Goal: Download file/media

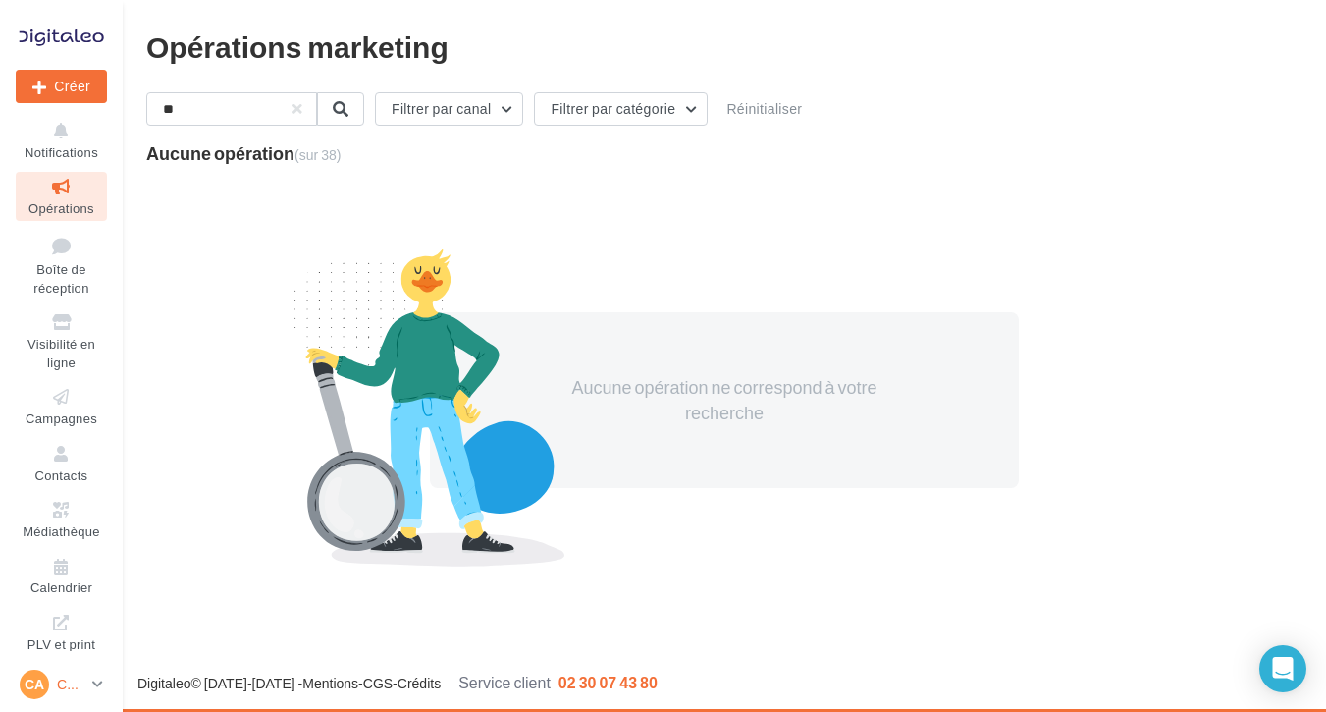
click at [40, 687] on span "CA" at bounding box center [35, 684] width 20 height 20
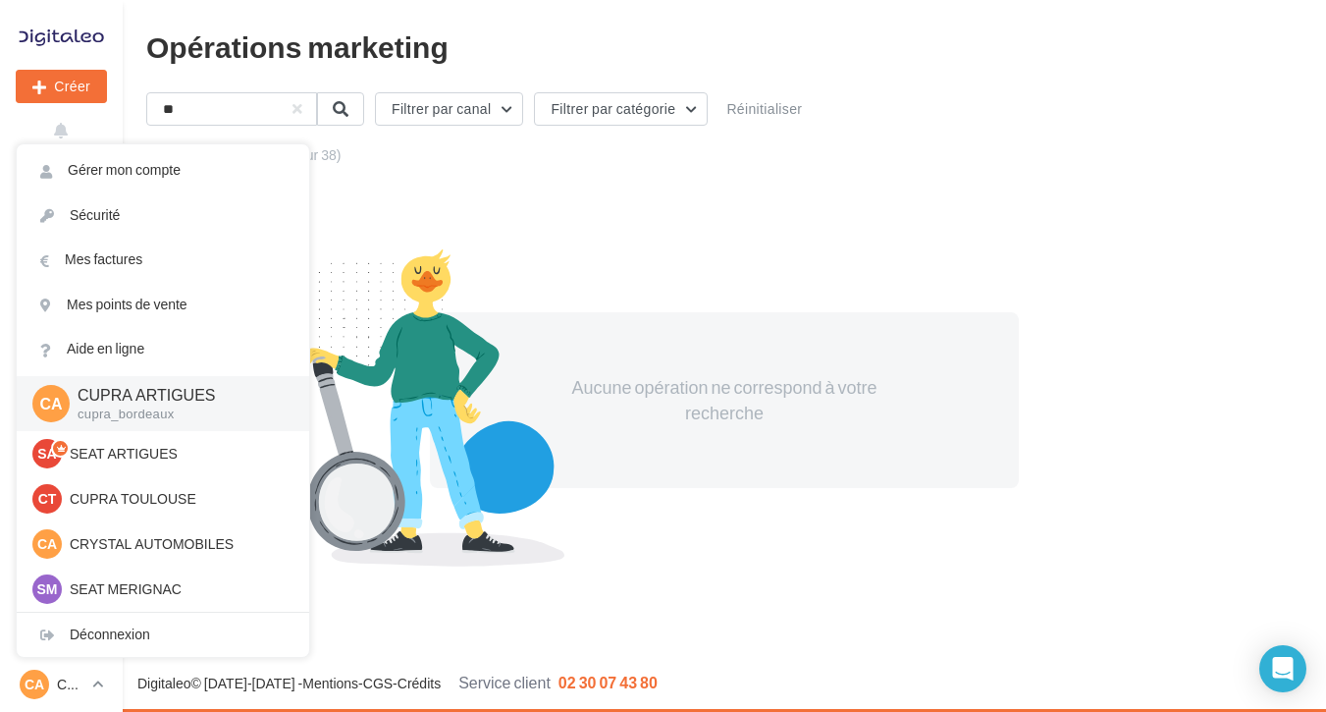
click at [463, 209] on div "Aucune opération ne correspond à votre recherche" at bounding box center [724, 399] width 1156 height 427
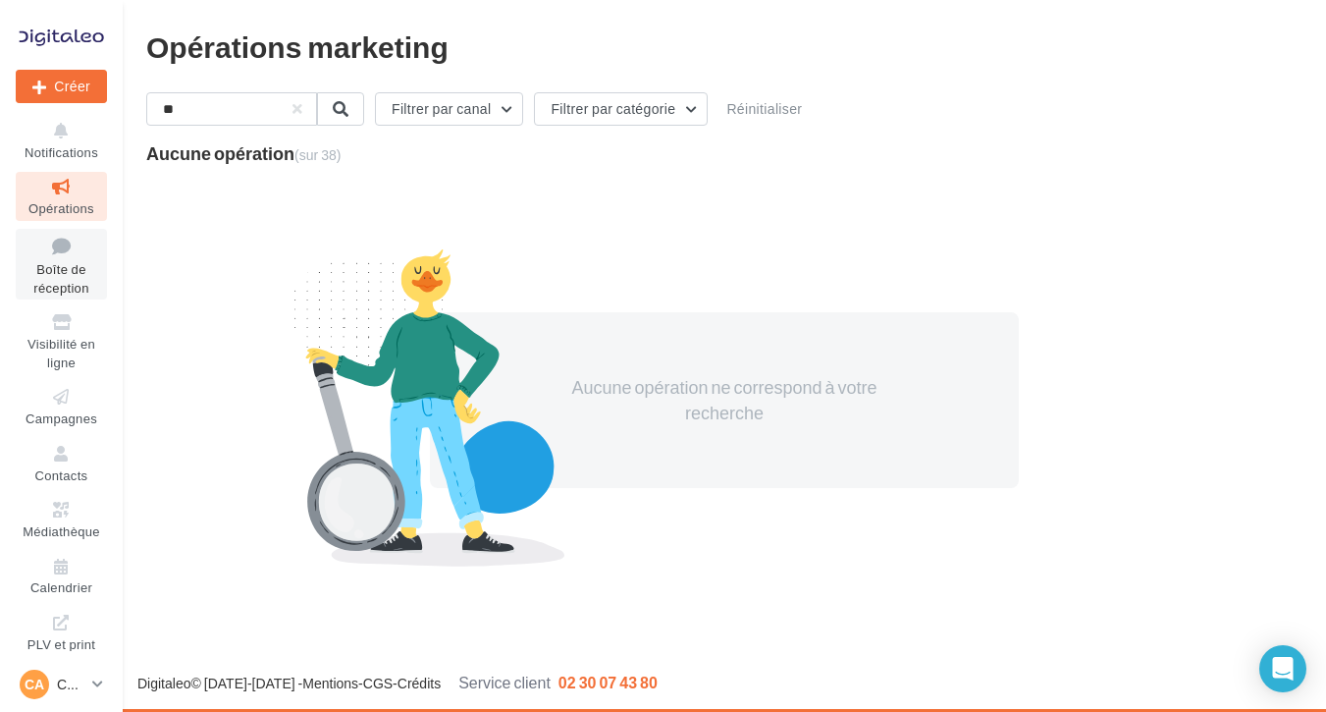
click at [64, 266] on span "Boîte de réception" at bounding box center [60, 278] width 55 height 34
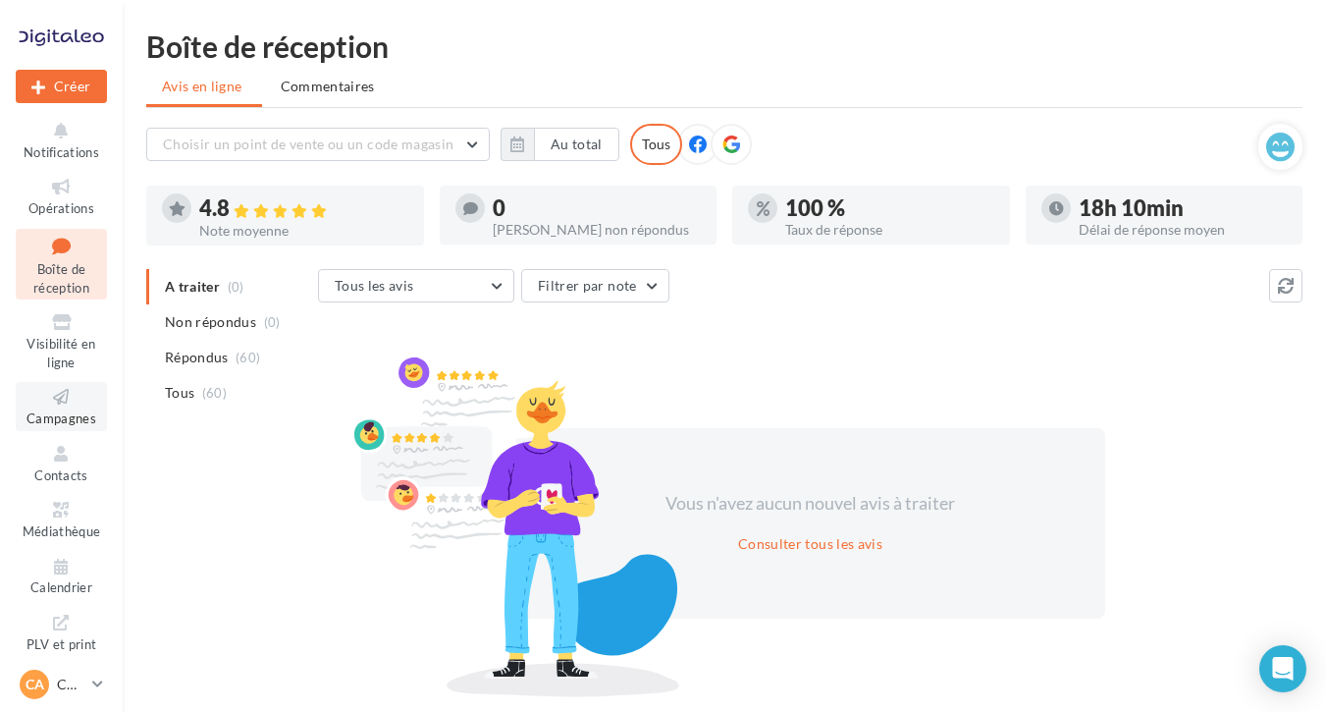
click at [67, 388] on icon at bounding box center [62, 397] width 80 height 23
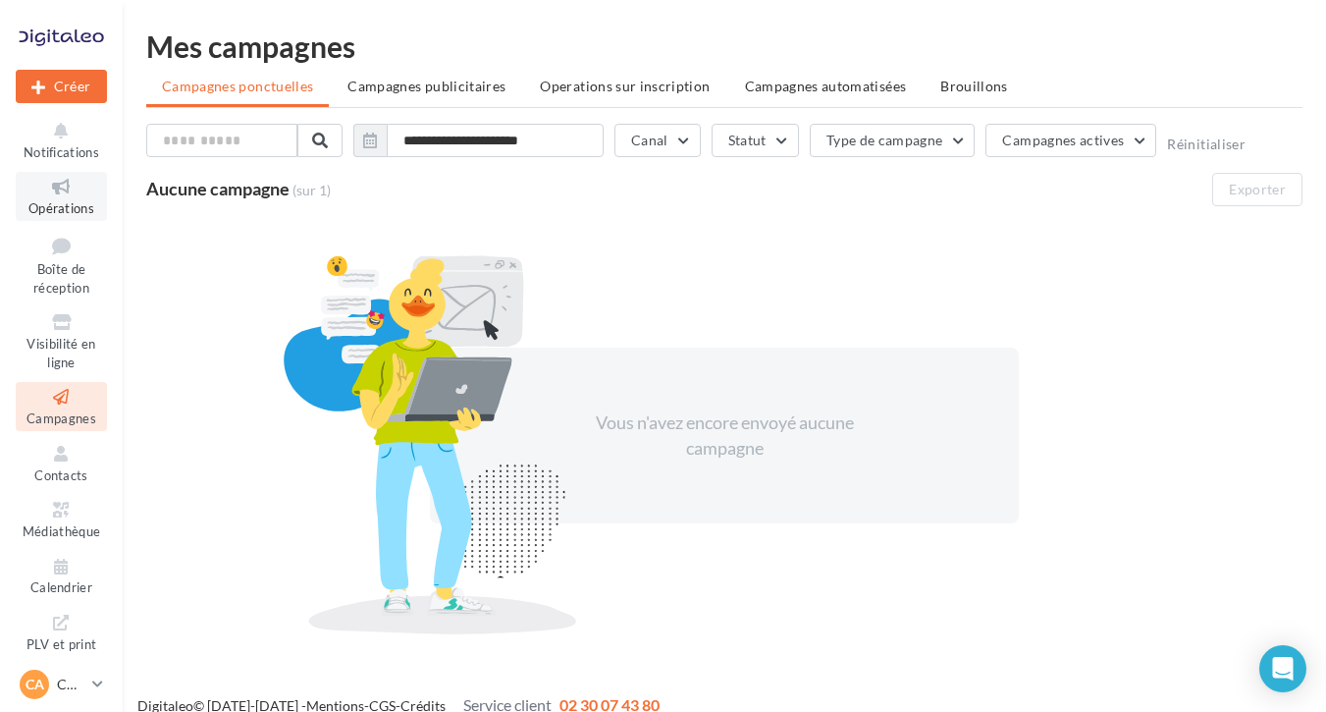
click at [81, 190] on icon at bounding box center [62, 187] width 80 height 23
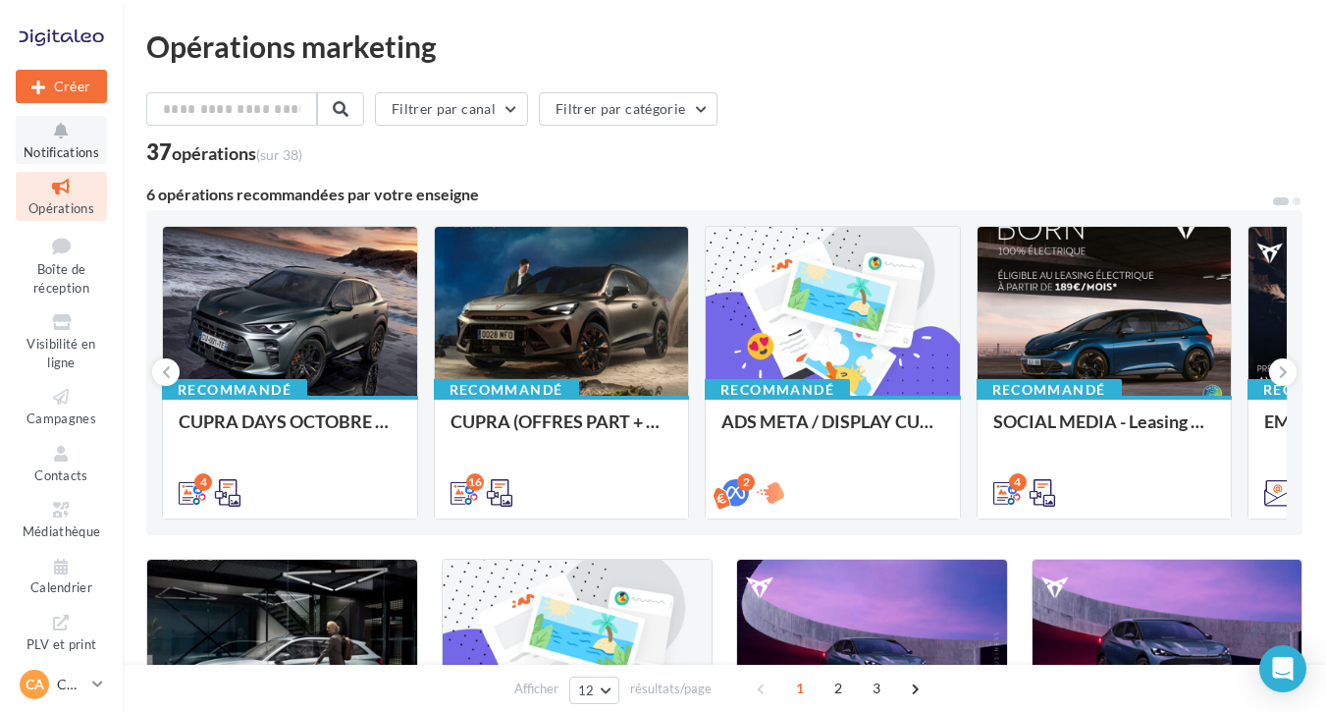
click at [58, 129] on icon at bounding box center [62, 131] width 80 height 23
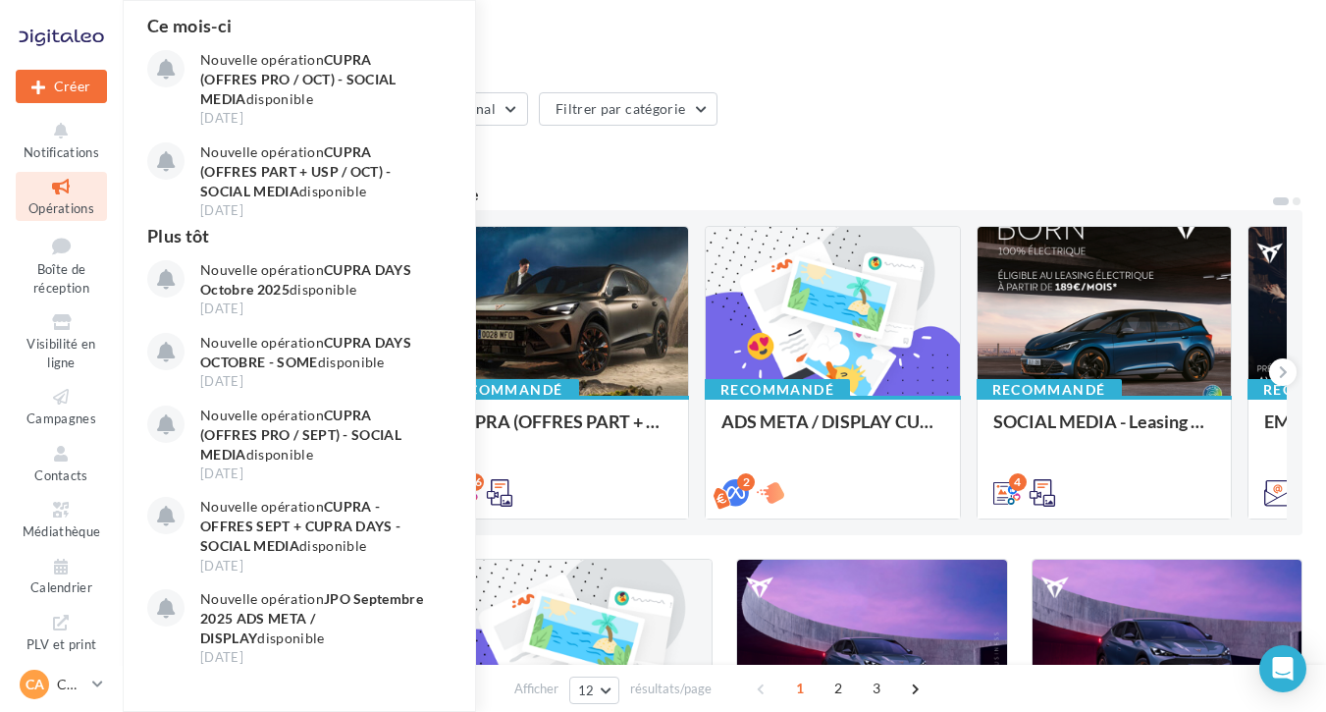
click at [771, 166] on div "37 opérations (sur 38)" at bounding box center [724, 154] width 1156 height 26
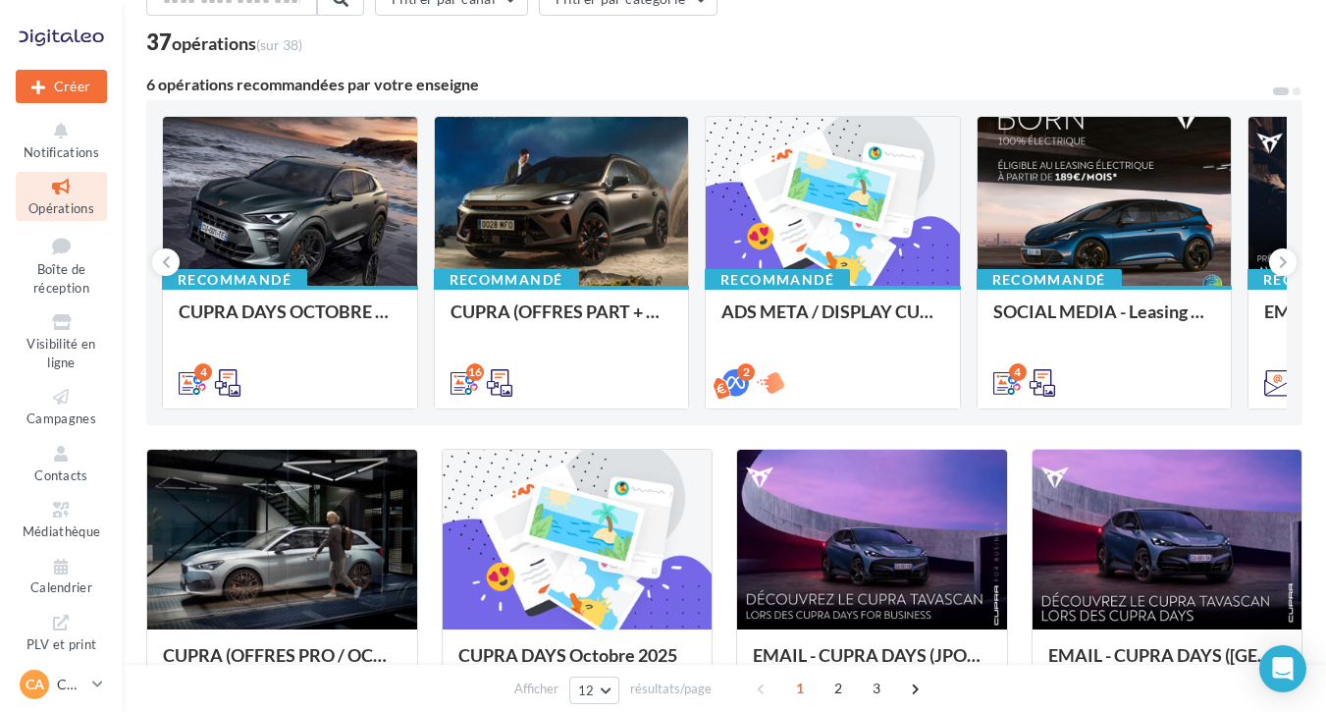
scroll to position [108, 0]
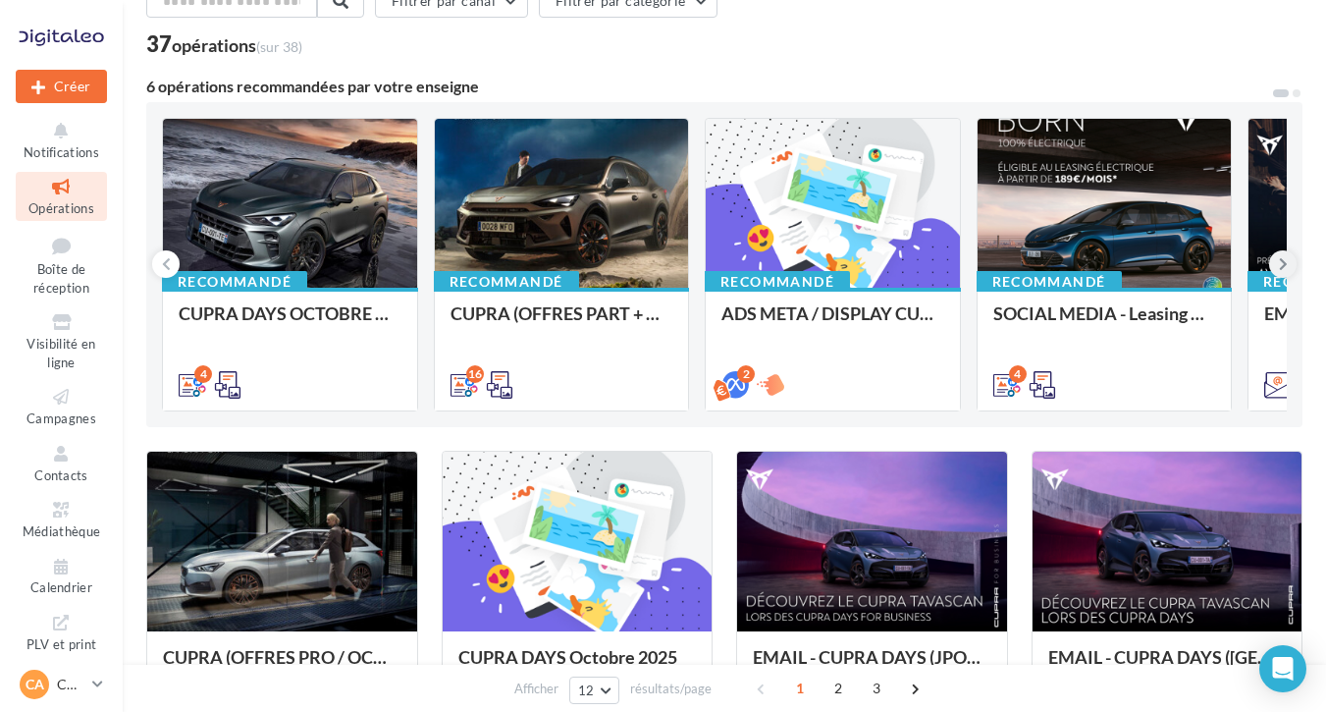
click at [1283, 266] on icon at bounding box center [1283, 264] width 9 height 20
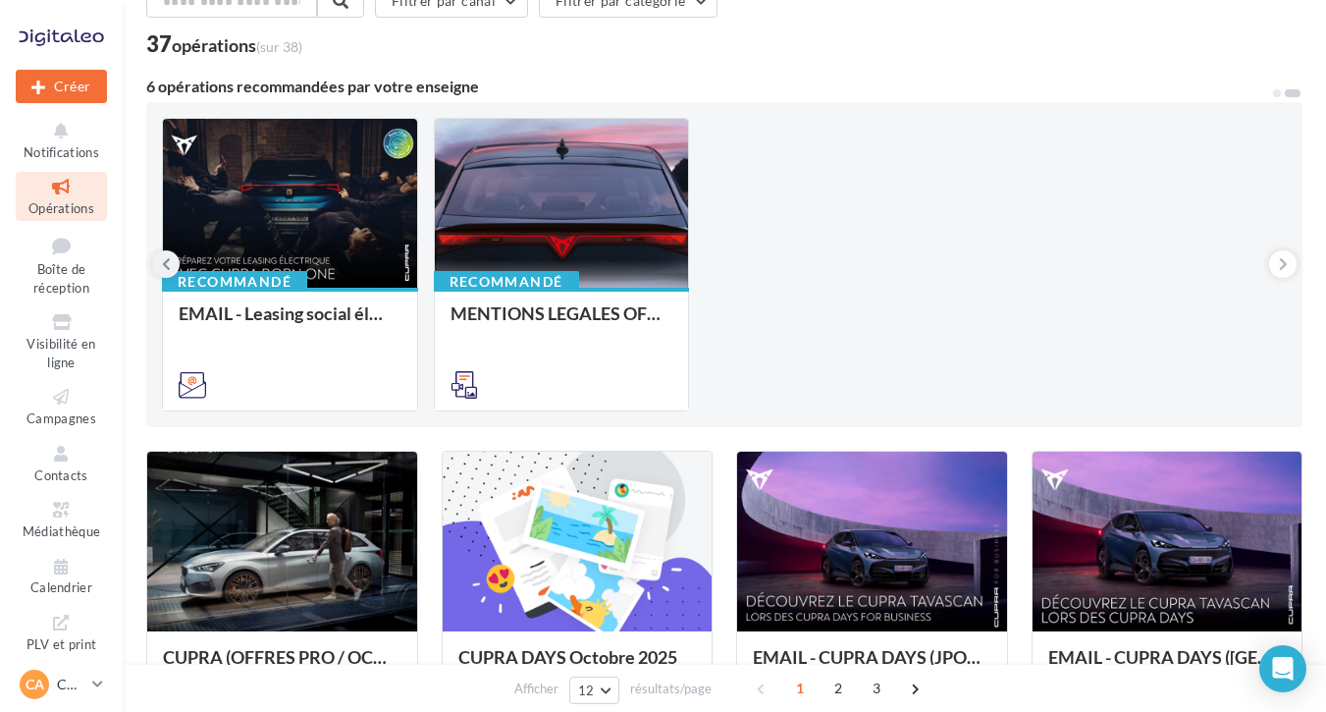
click at [154, 266] on button at bounding box center [165, 263] width 27 height 27
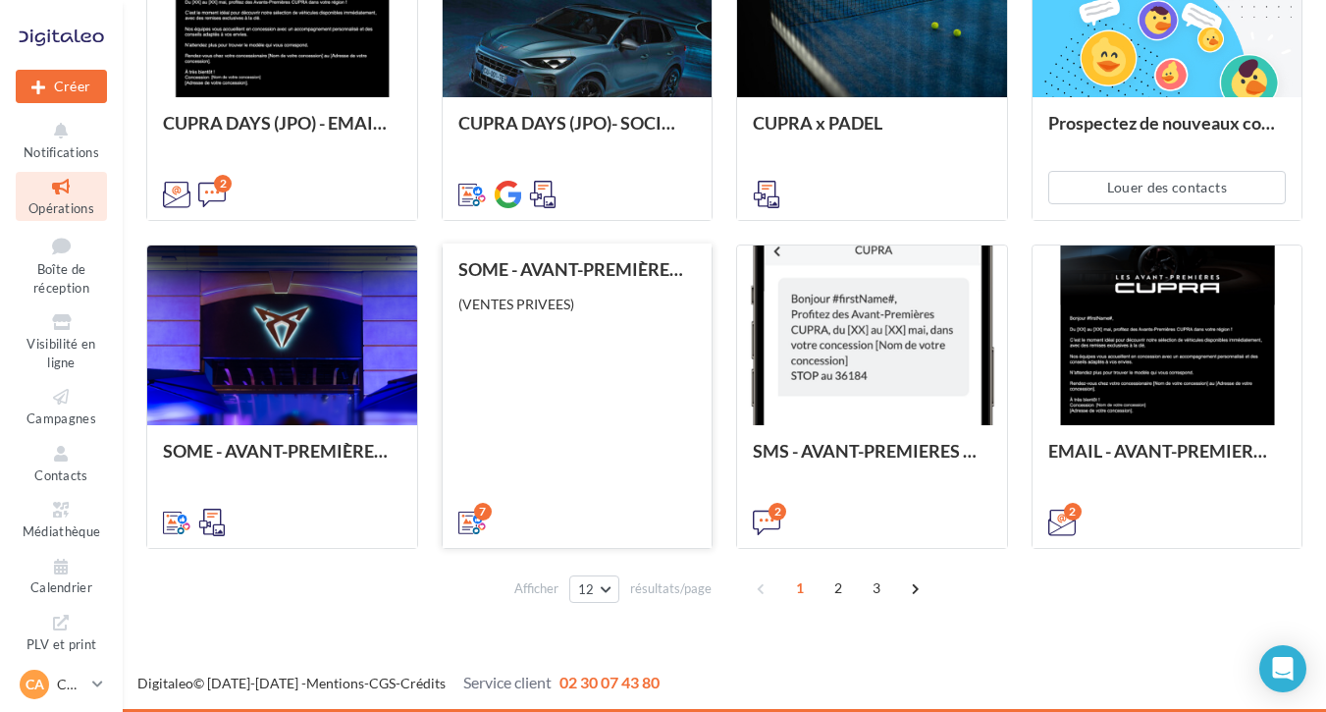
scroll to position [969, 0]
click at [569, 366] on div "SOME - AVANT-PREMIÈRES CUPRA PART (VENTES PRIVEES) (VENTES PRIVEES)" at bounding box center [577, 394] width 239 height 271
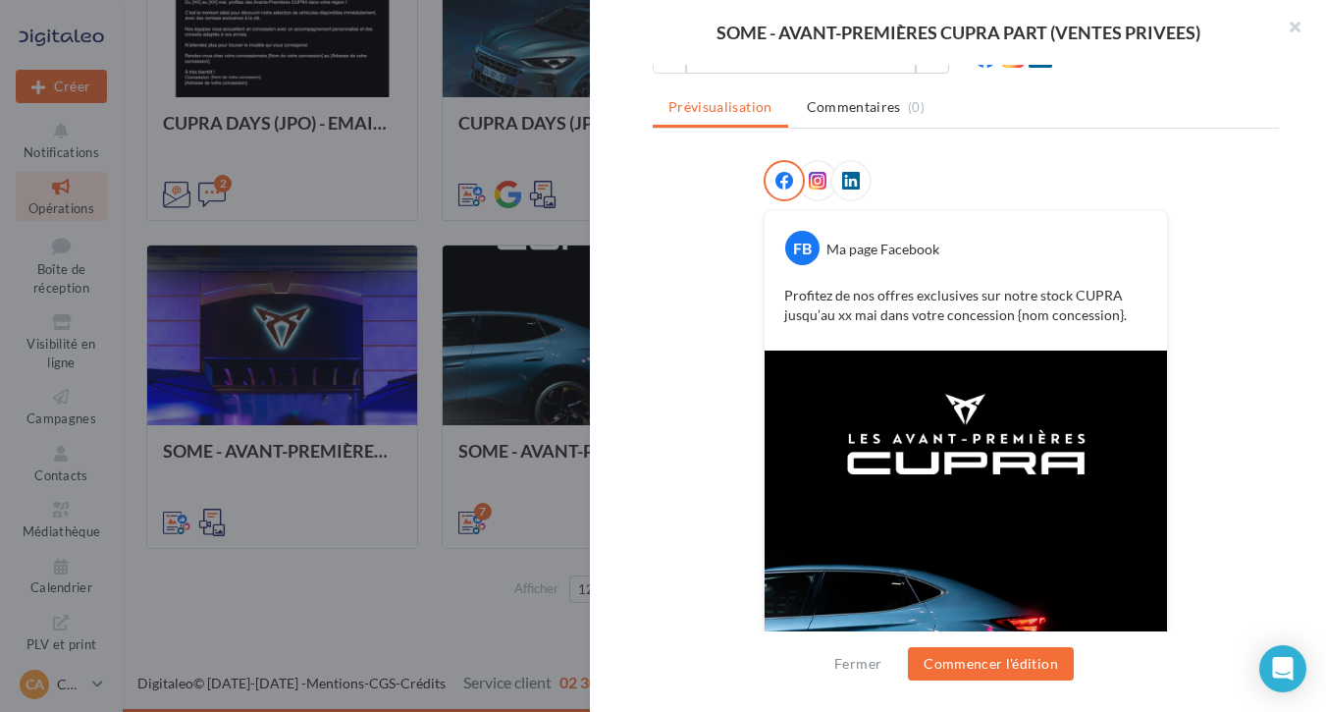
scroll to position [27, 0]
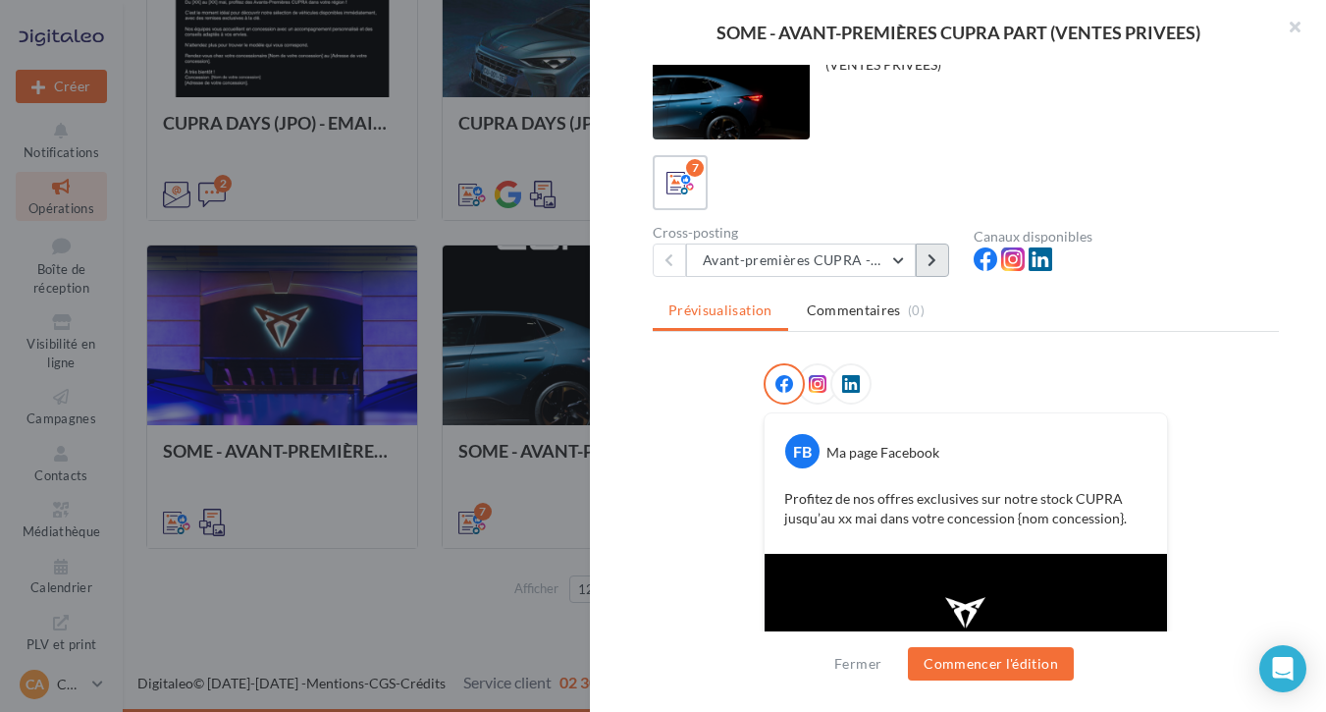
click at [923, 253] on button at bounding box center [932, 259] width 33 height 33
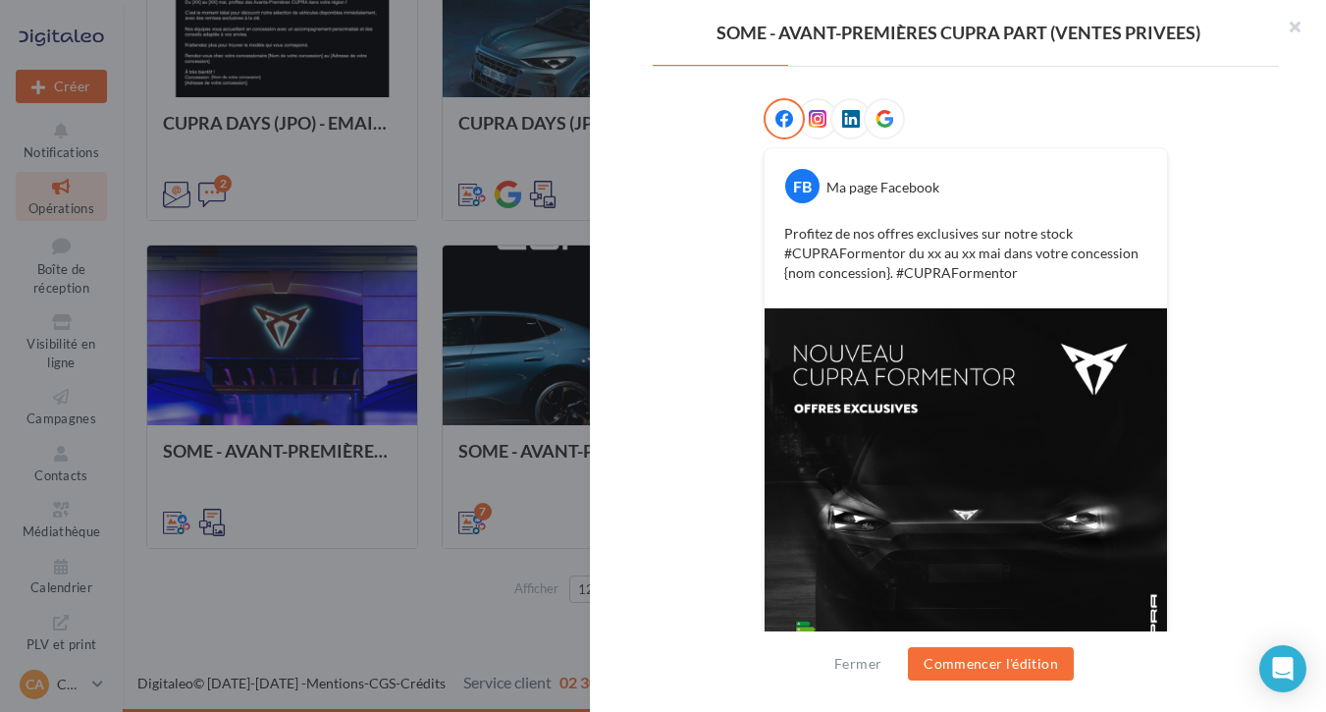
scroll to position [380, 0]
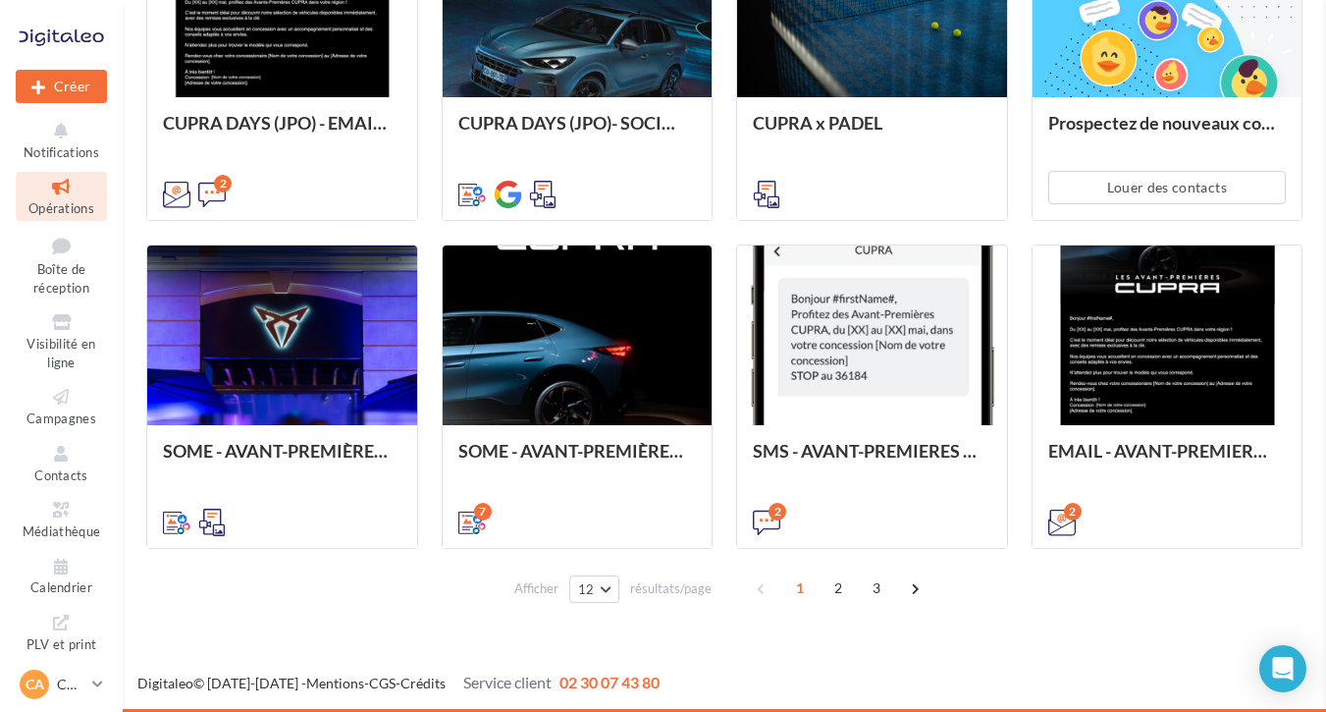
click at [413, 627] on div "SOME - AVANT-PREMIÈRES CUPRA PART (VENTES PRIVEES) Description (VENTES PRIVEES)…" at bounding box center [724, 627] width 1156 height 0
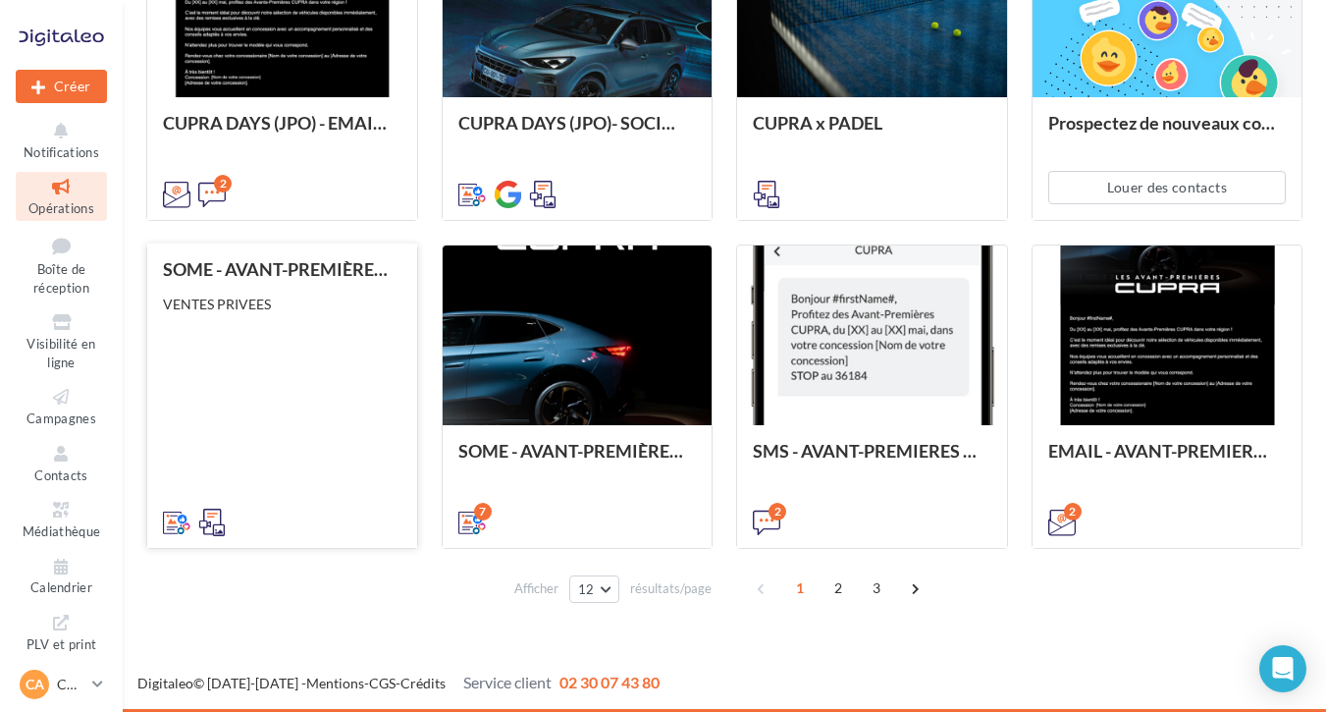
click at [333, 413] on div "SOME - AVANT-PREMIÈRES CUPRA FOR BUSINESS (VENTES PRIVEES) VENTES PRIVEES" at bounding box center [282, 394] width 239 height 271
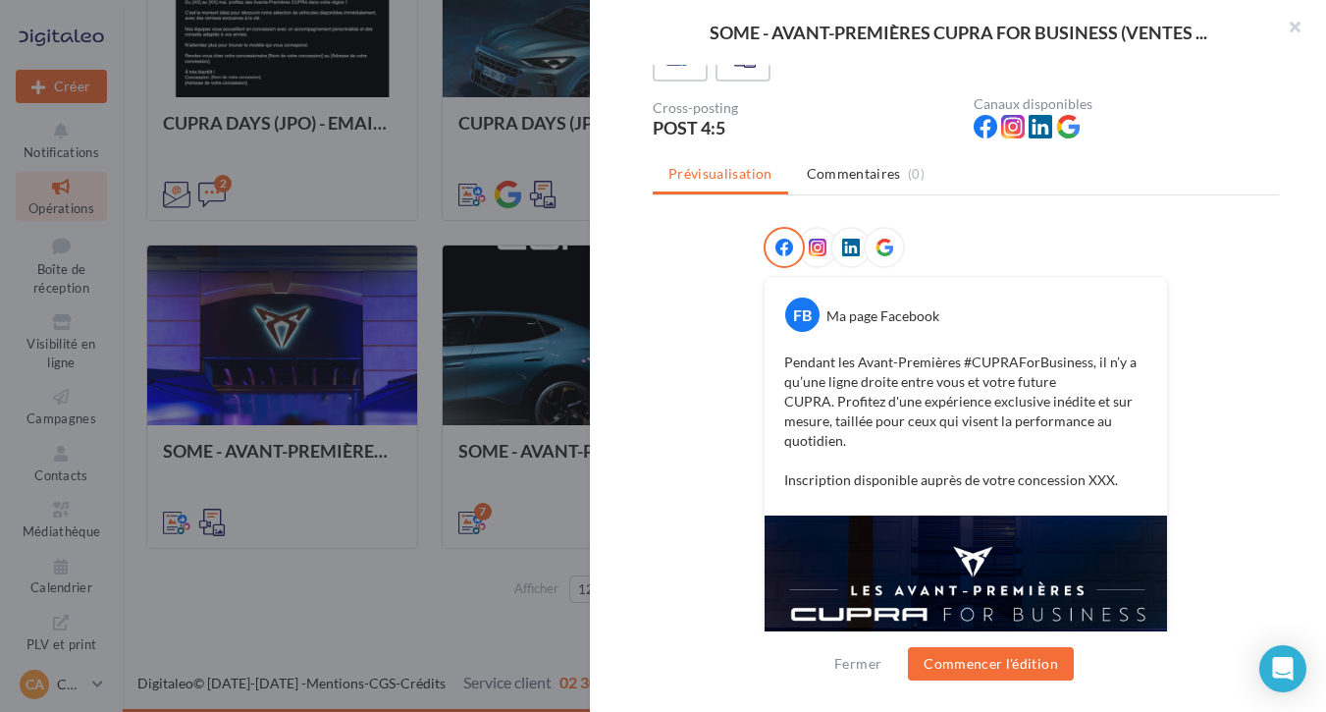
scroll to position [138, 0]
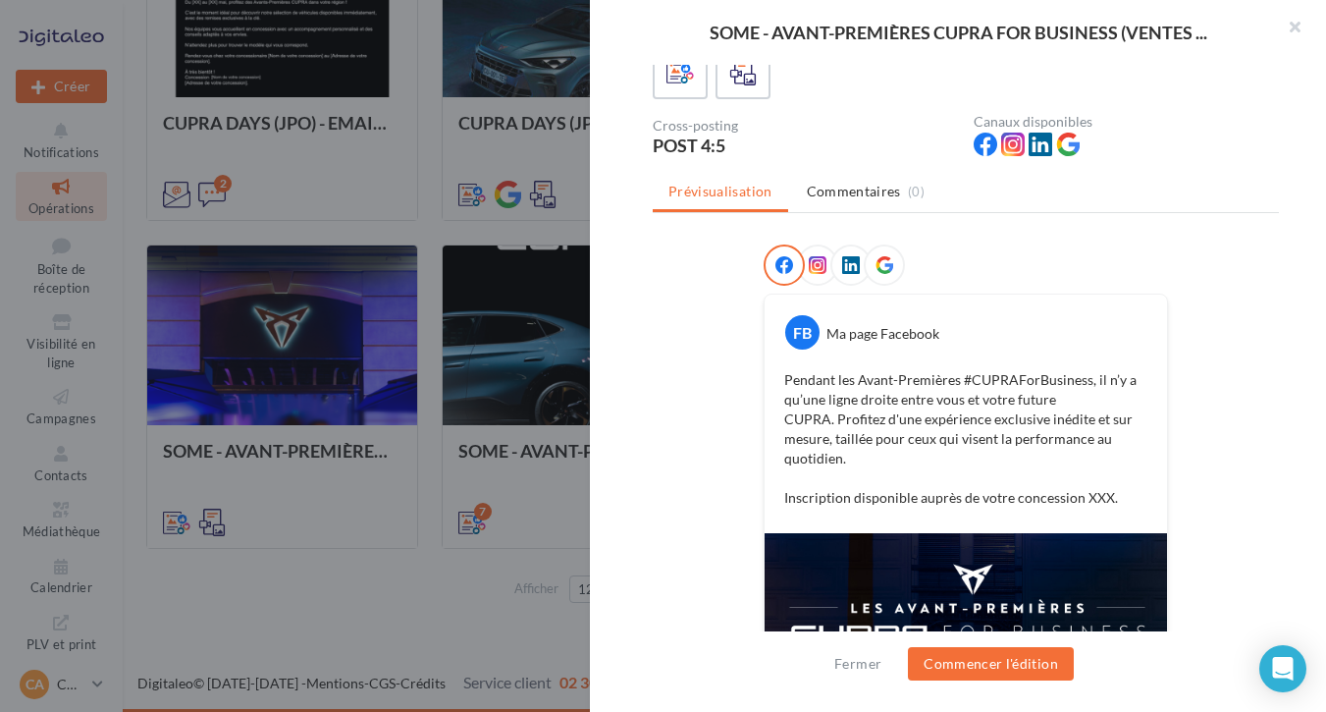
click at [880, 272] on icon at bounding box center [884, 265] width 18 height 18
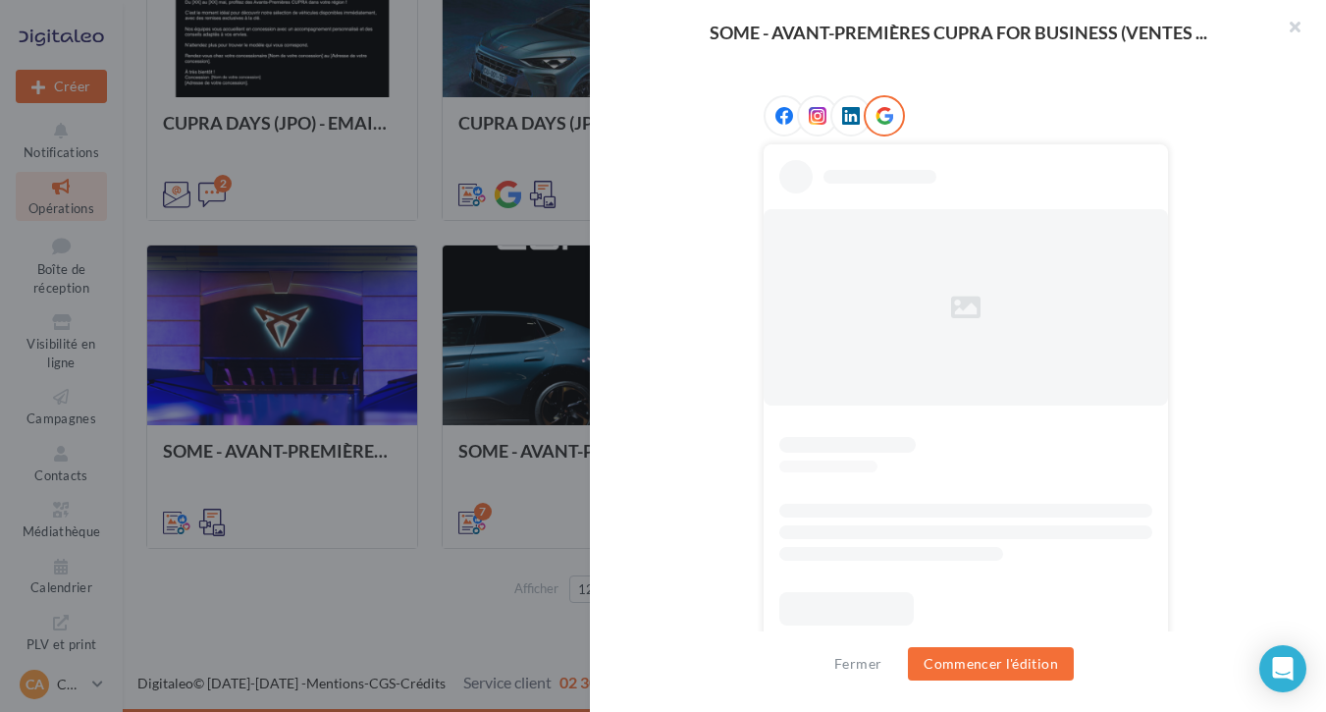
scroll to position [288, 0]
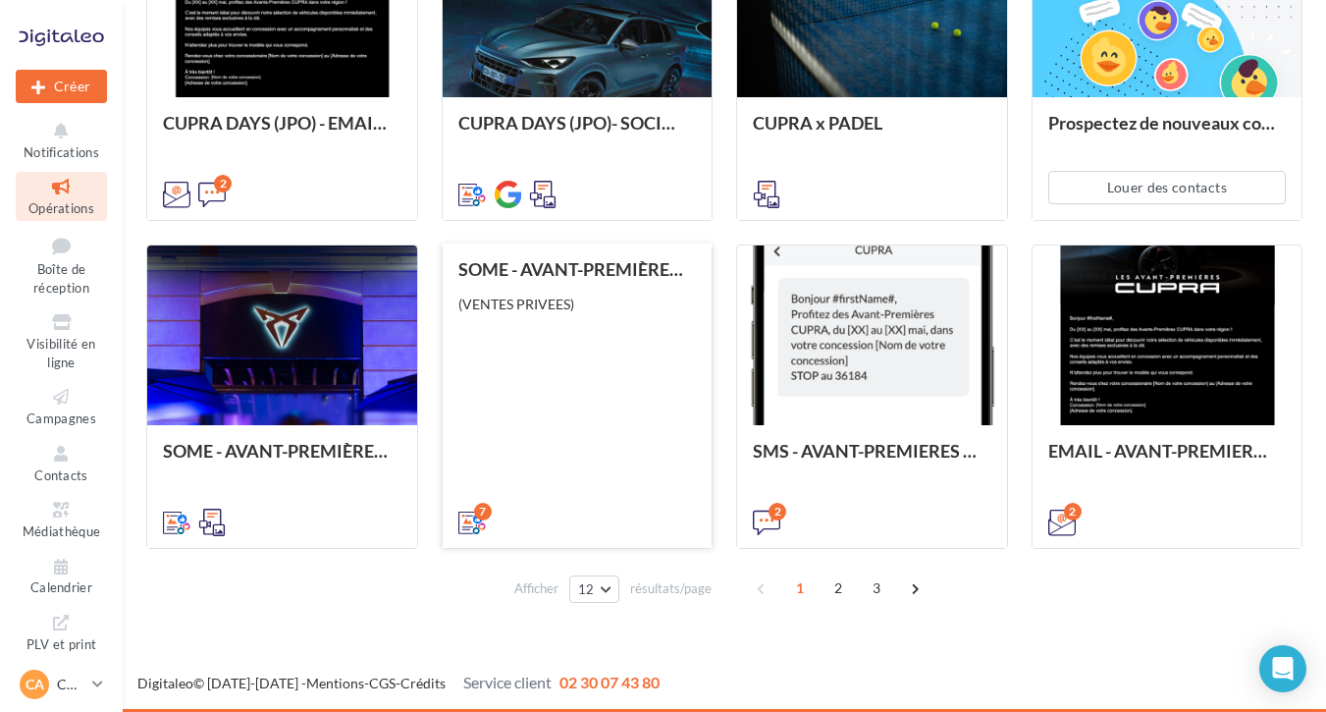
click at [605, 309] on div "(VENTES PRIVEES)" at bounding box center [577, 304] width 239 height 20
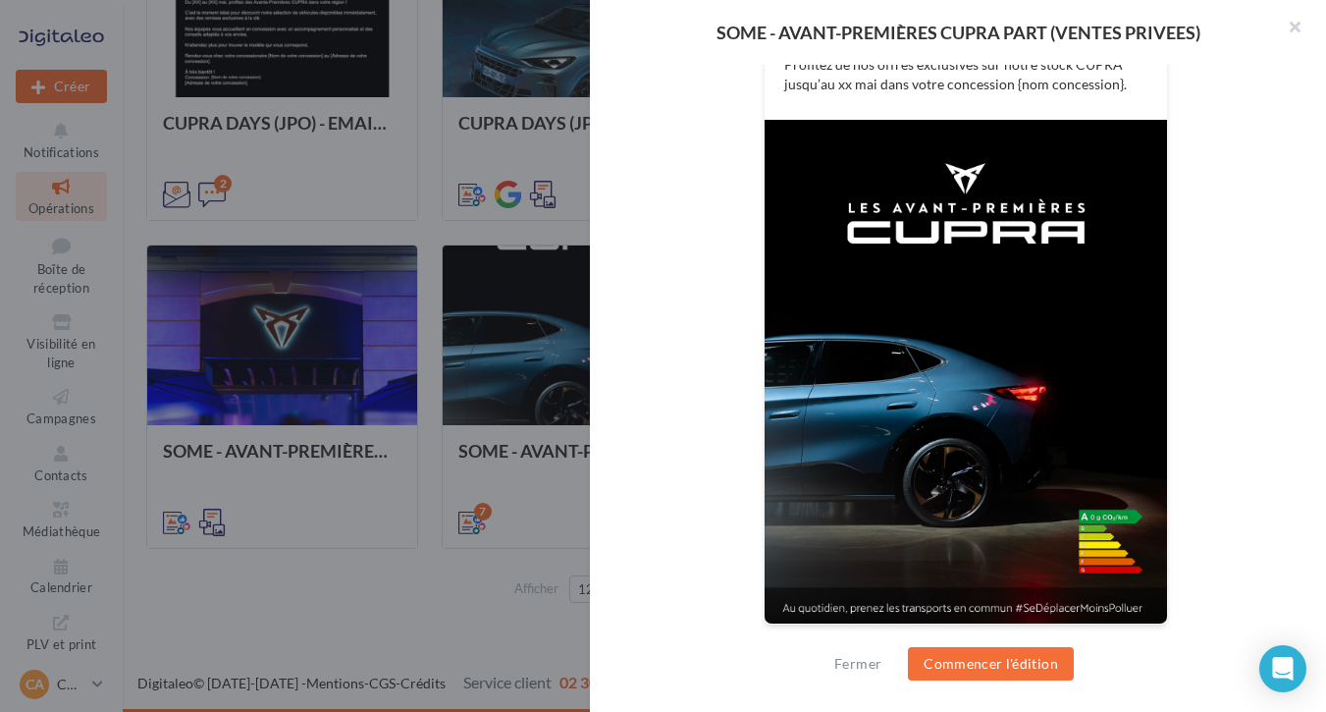
scroll to position [461, 0]
click at [396, 578] on div at bounding box center [663, 356] width 1326 height 712
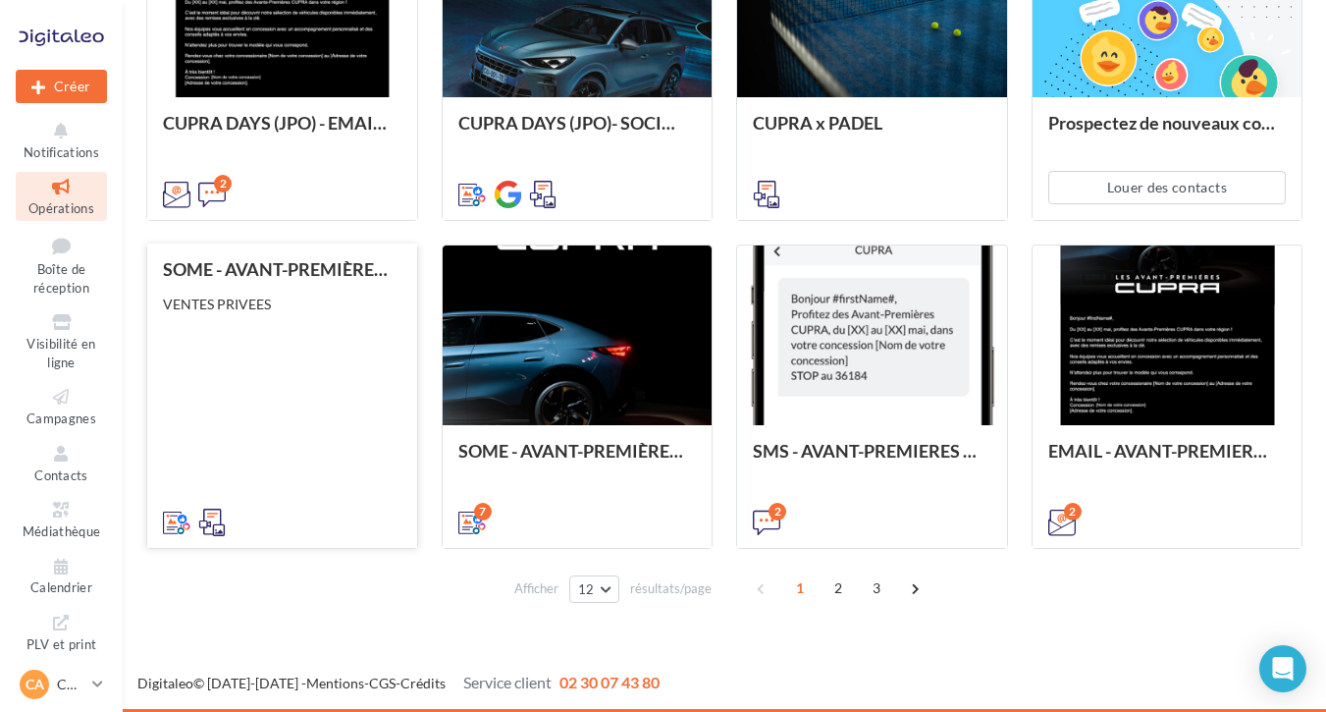
click at [341, 431] on div "SOME - AVANT-PREMIÈRES CUPRA FOR BUSINESS (VENTES PRIVEES) VENTES PRIVEES" at bounding box center [282, 394] width 239 height 271
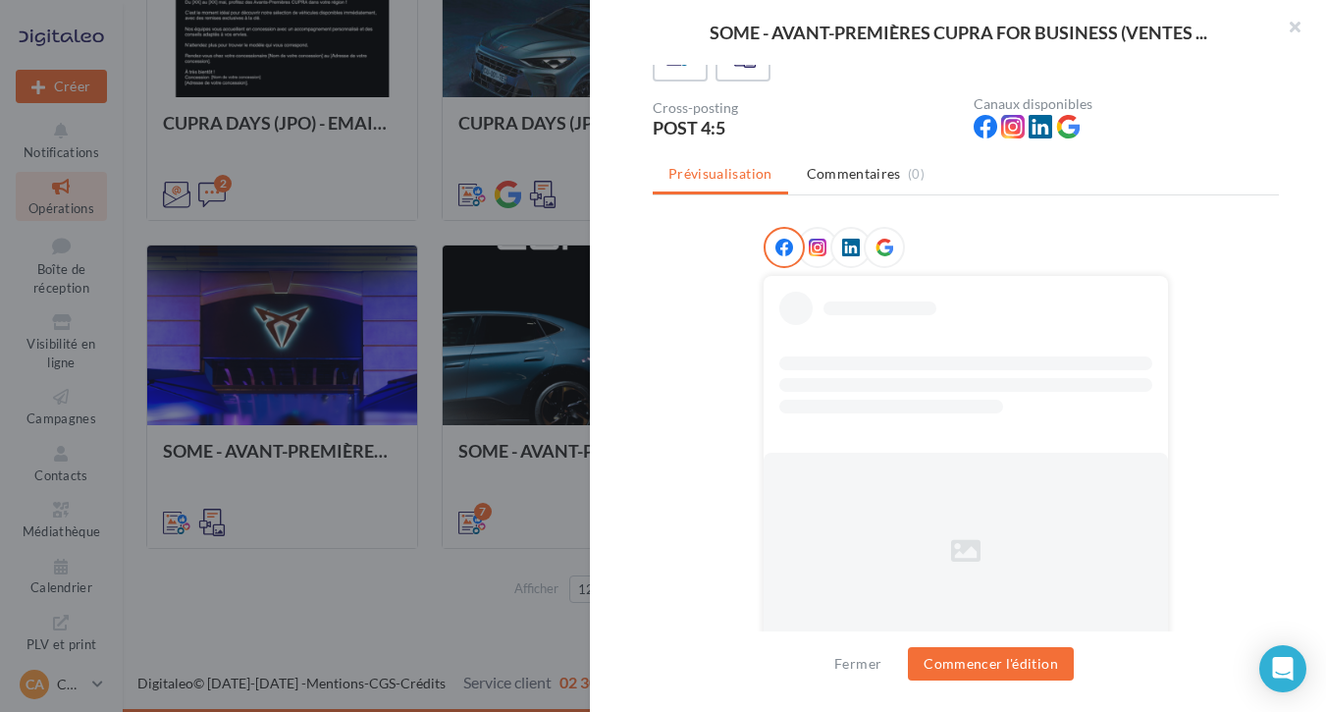
scroll to position [156, 0]
click at [884, 239] on icon at bounding box center [884, 248] width 18 height 18
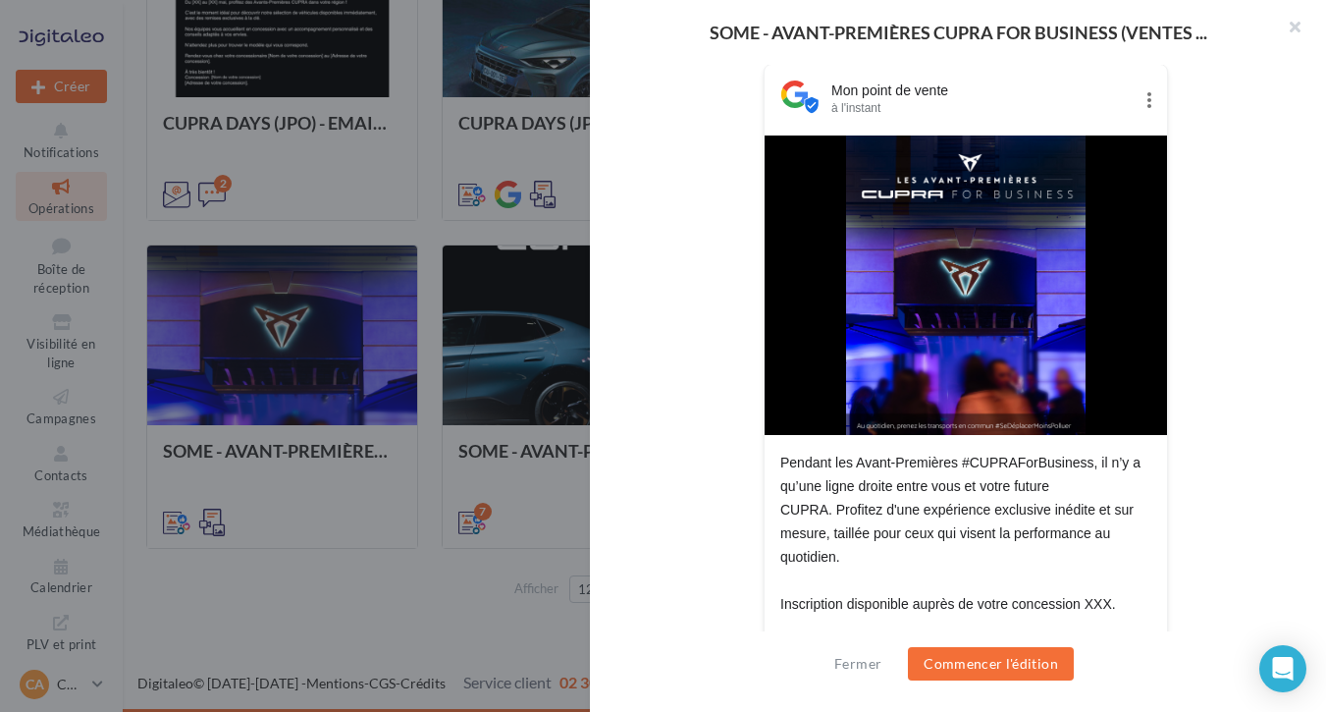
scroll to position [372, 0]
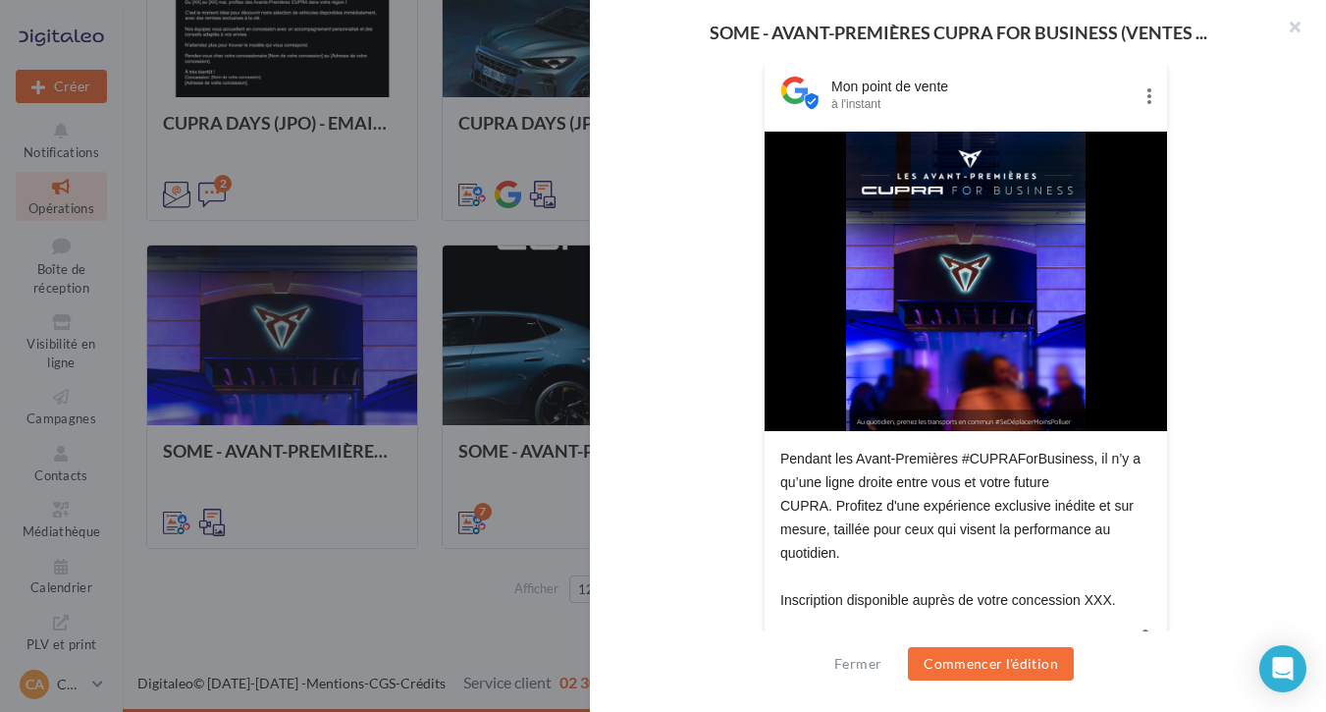
click at [482, 599] on div at bounding box center [663, 356] width 1326 height 712
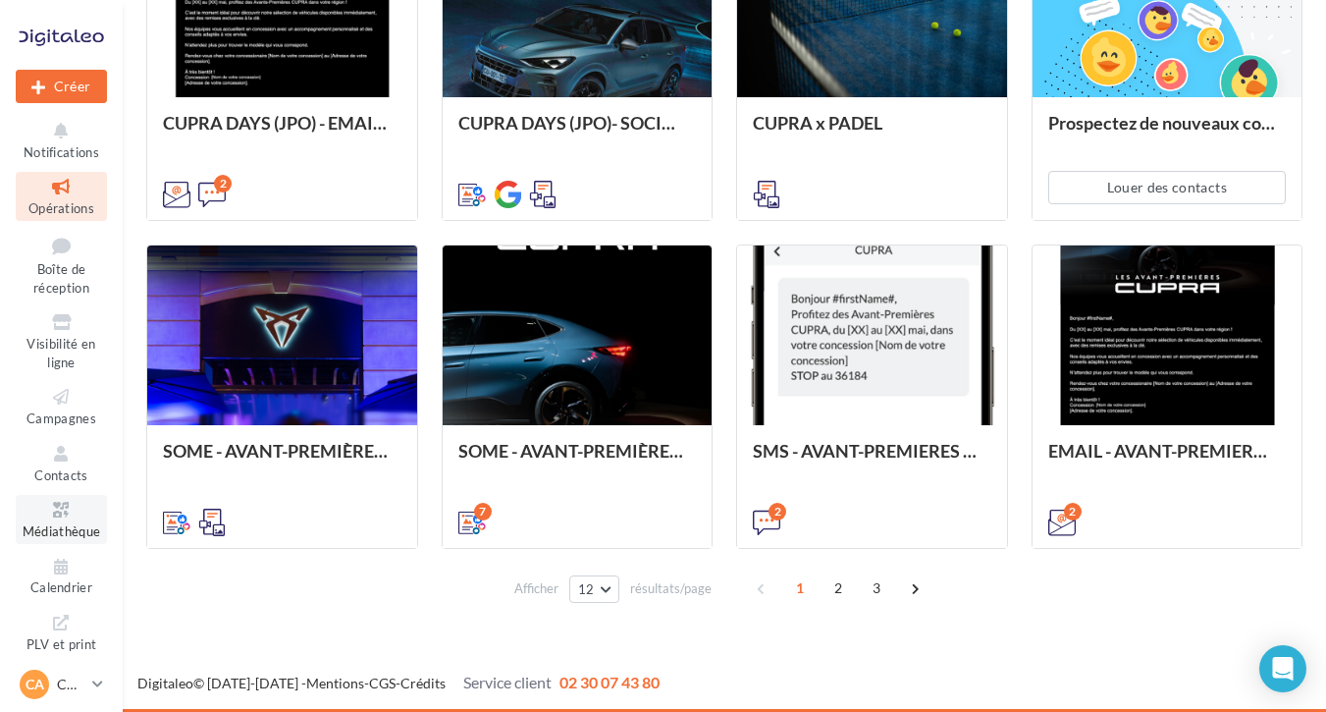
click at [61, 503] on icon at bounding box center [62, 510] width 80 height 23
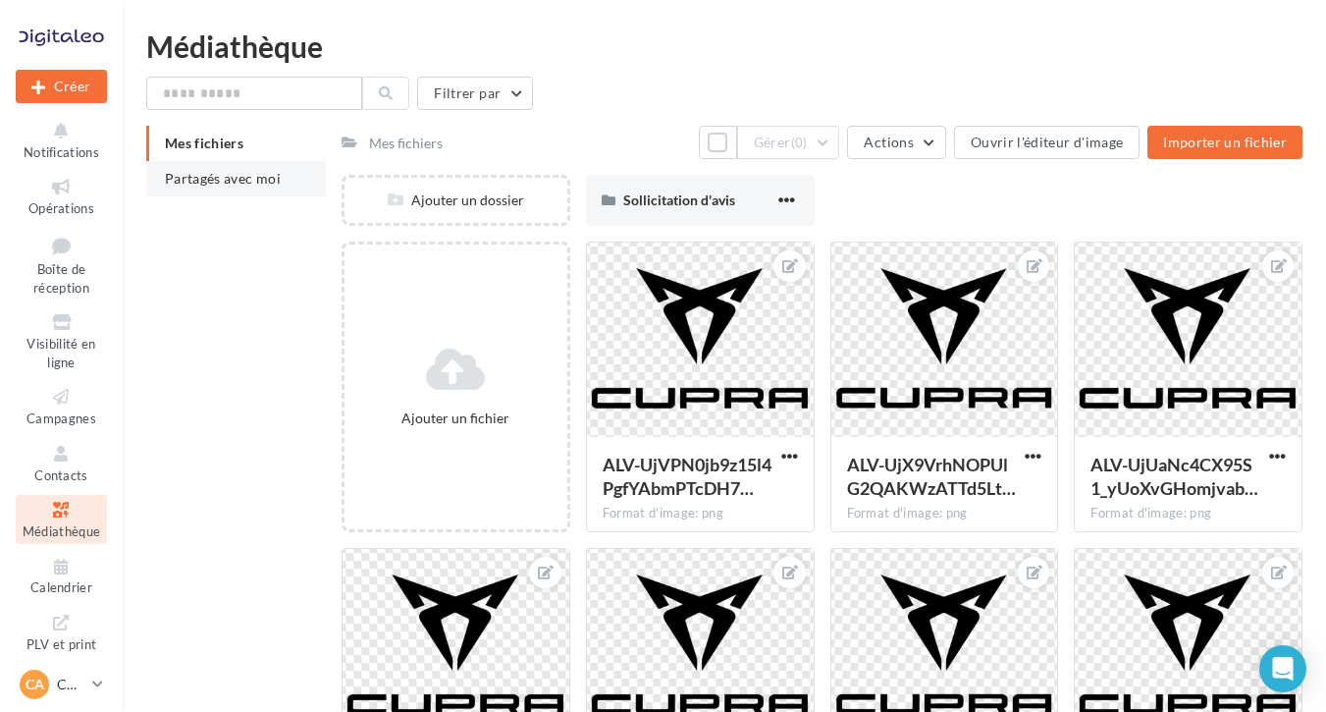
click at [241, 185] on span "Partagés avec moi" at bounding box center [223, 178] width 116 height 17
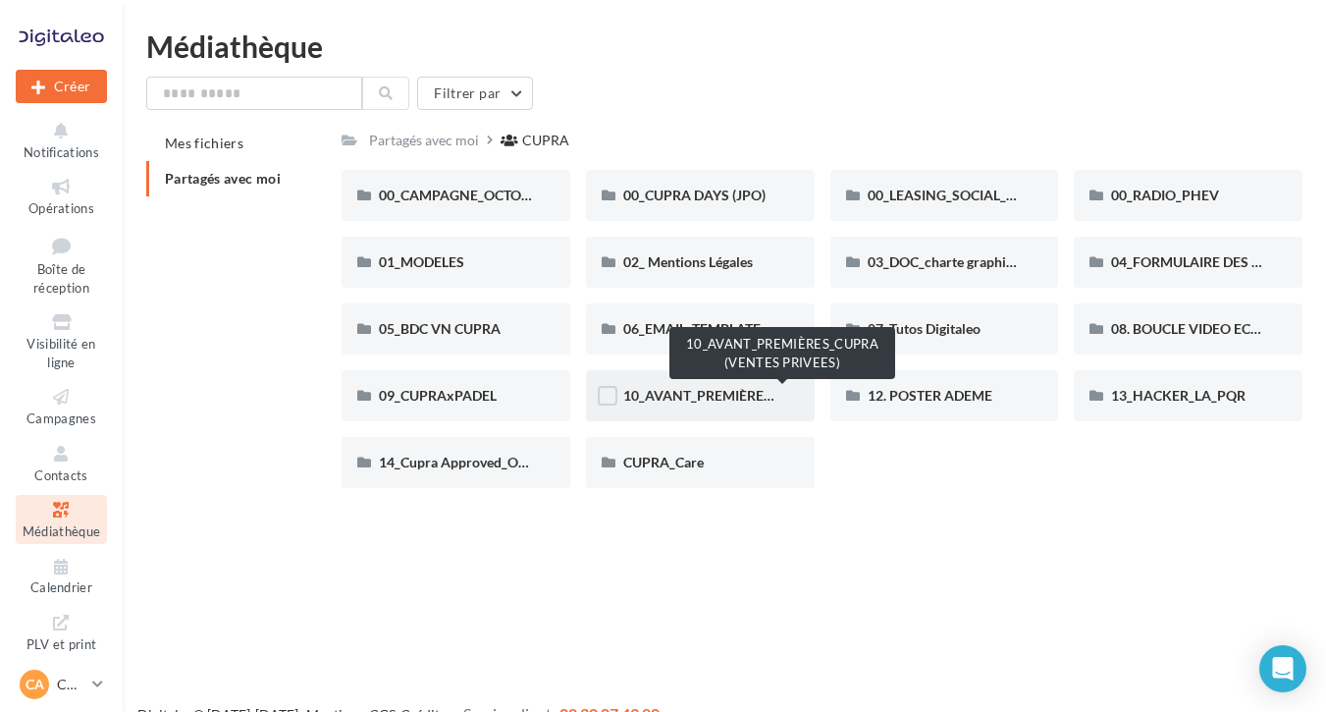
click at [654, 402] on span "10_AVANT_PREMIÈRES_CUPRA (VENTES PRIVEES)" at bounding box center [783, 395] width 321 height 17
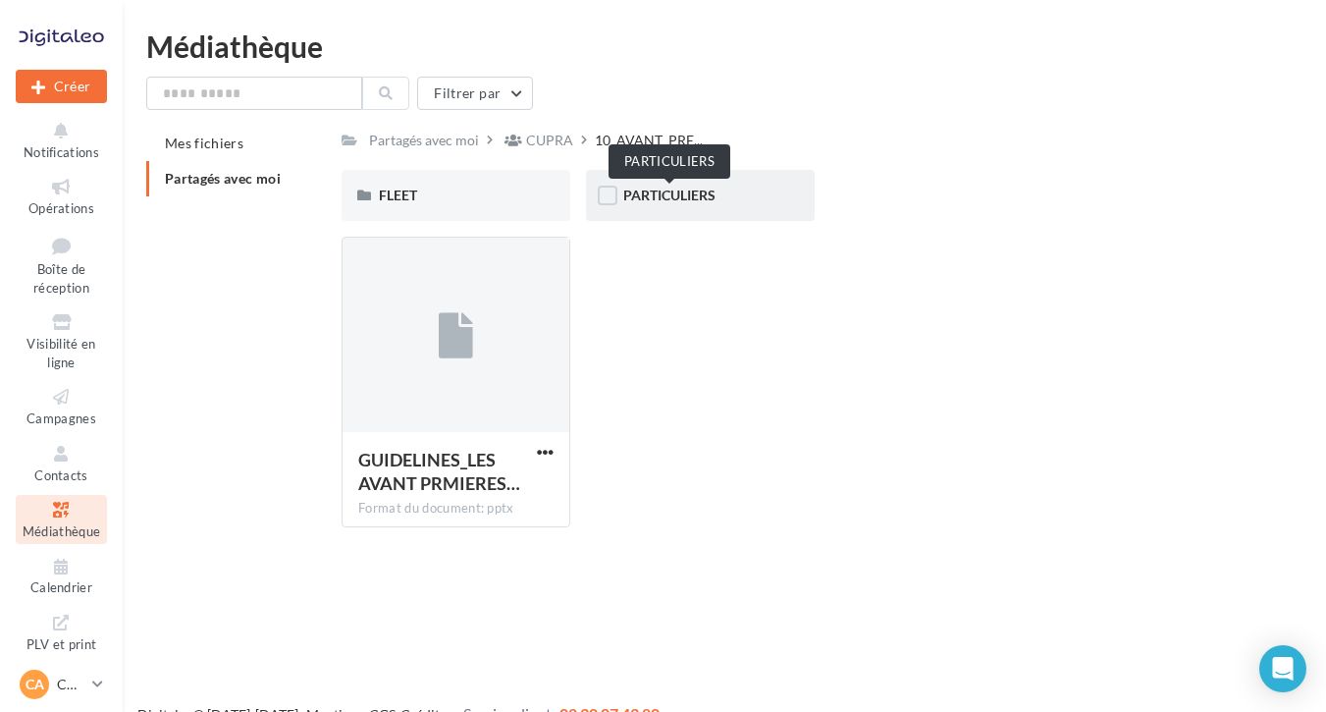
click at [695, 193] on span "PARTICULIERS" at bounding box center [669, 194] width 92 height 17
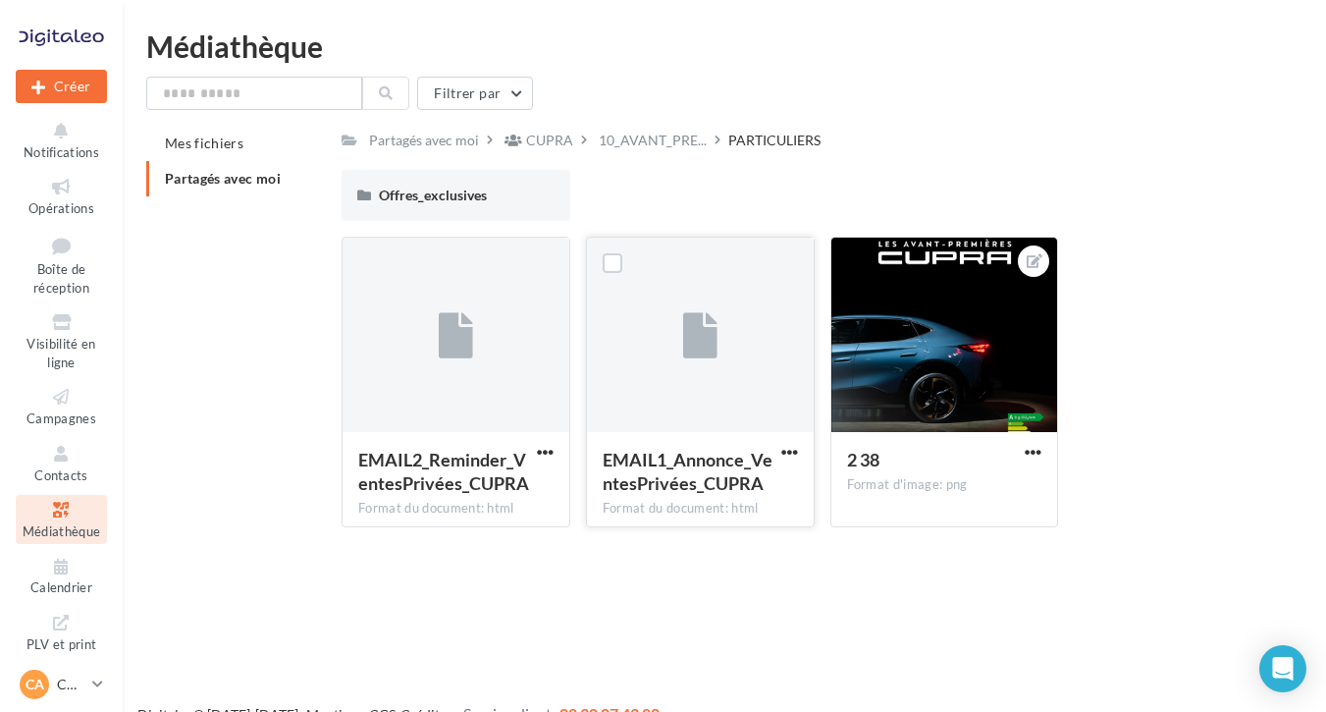
click at [738, 412] on div at bounding box center [700, 336] width 227 height 196
click at [793, 457] on span "button" at bounding box center [789, 452] width 17 height 17
click at [690, 495] on button "Télécharger" at bounding box center [704, 490] width 196 height 51
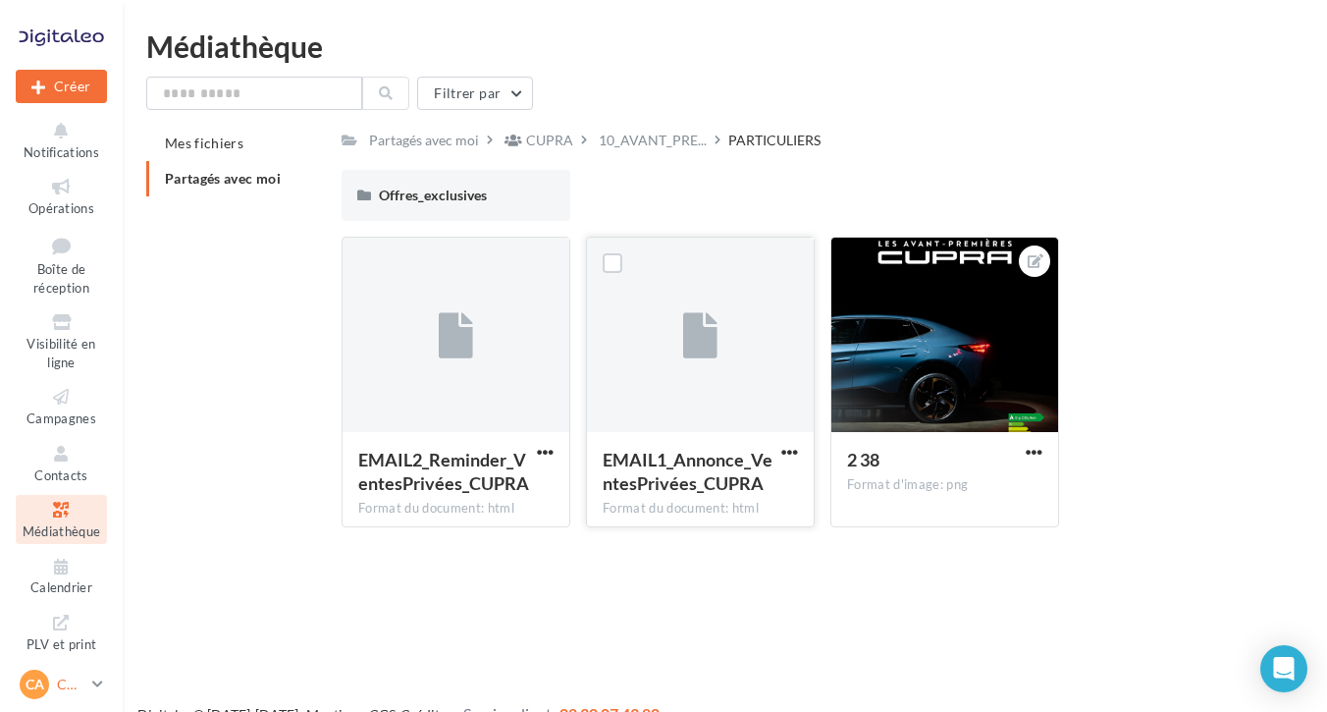
click at [77, 681] on p "CUPRA ARTIGUES" at bounding box center [70, 684] width 27 height 20
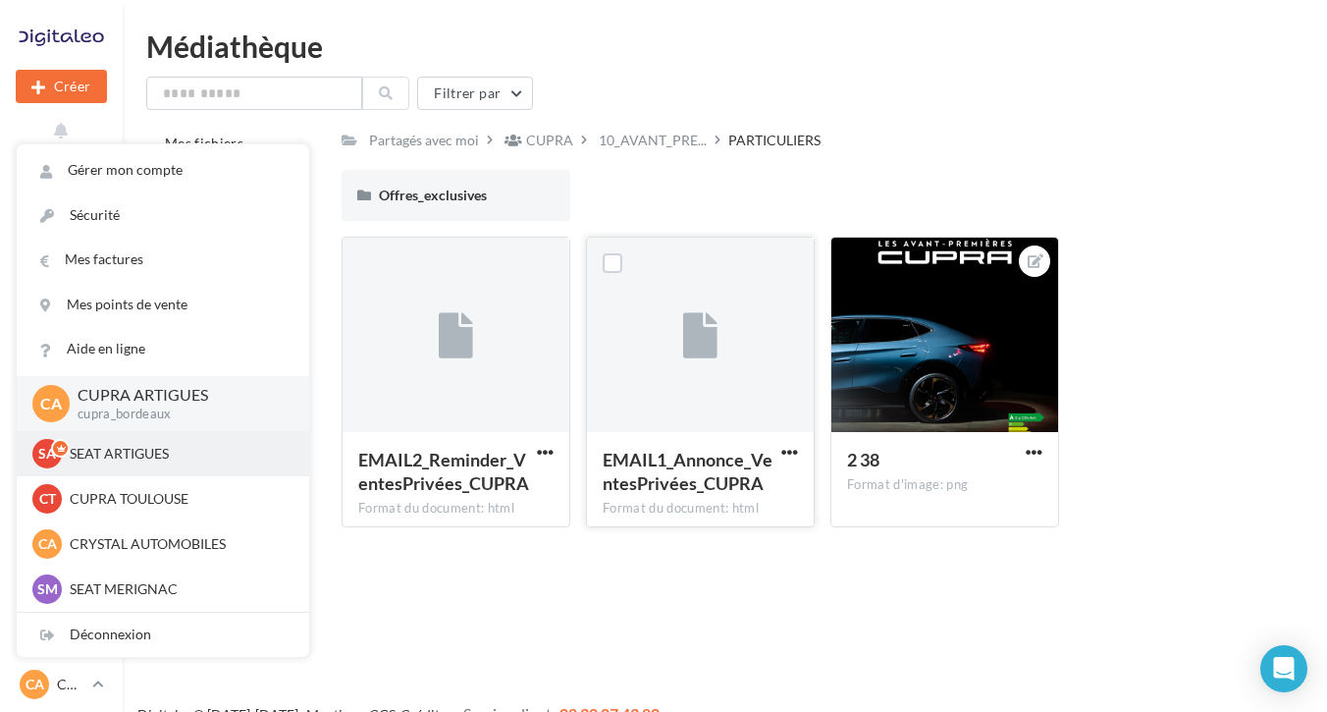
click at [116, 455] on p "SEAT ARTIGUES" at bounding box center [178, 454] width 216 height 20
